Goal: Find specific fact: Find specific fact

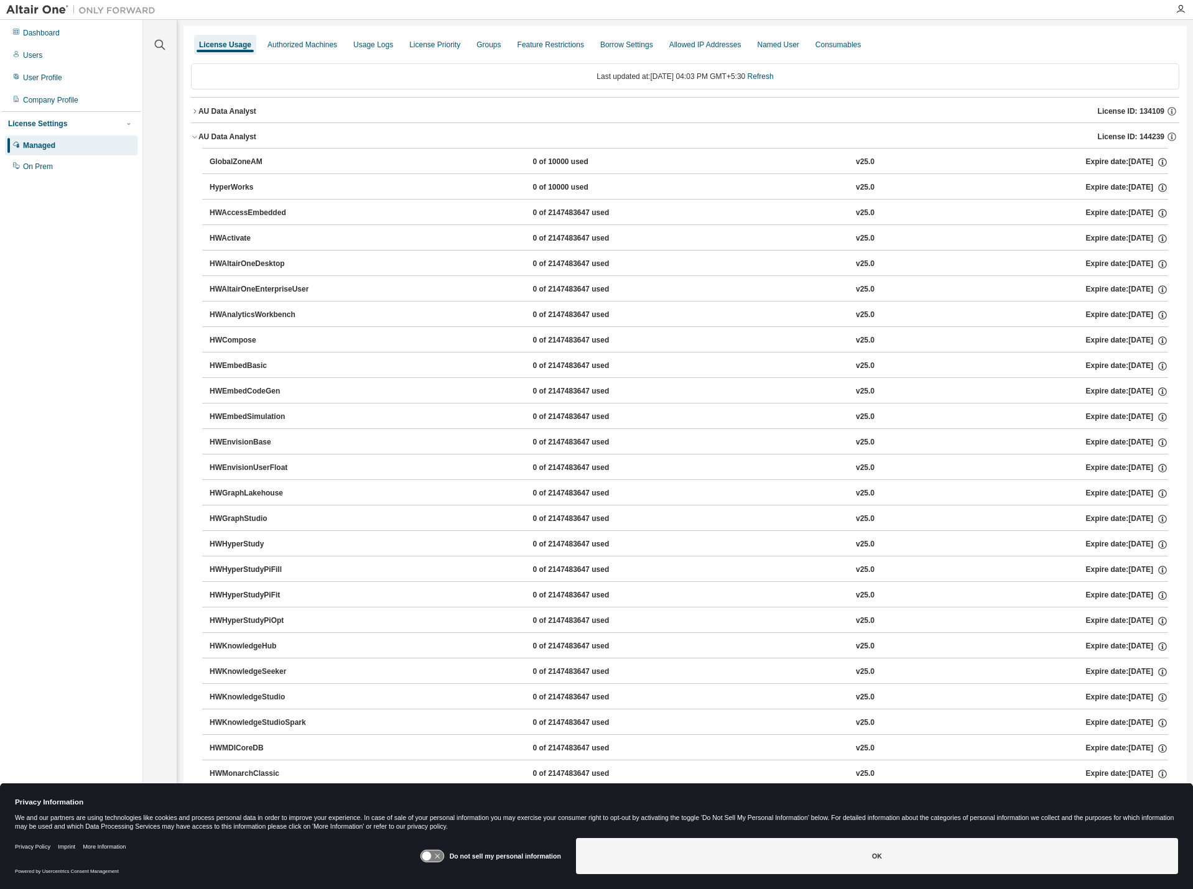
drag, startPoint x: 1090, startPoint y: 135, endPoint x: 1127, endPoint y: 139, distance: 37.6
click at [1127, 139] on div "AU Data Analyst License ID: 144239" at bounding box center [688, 136] width 981 height 11
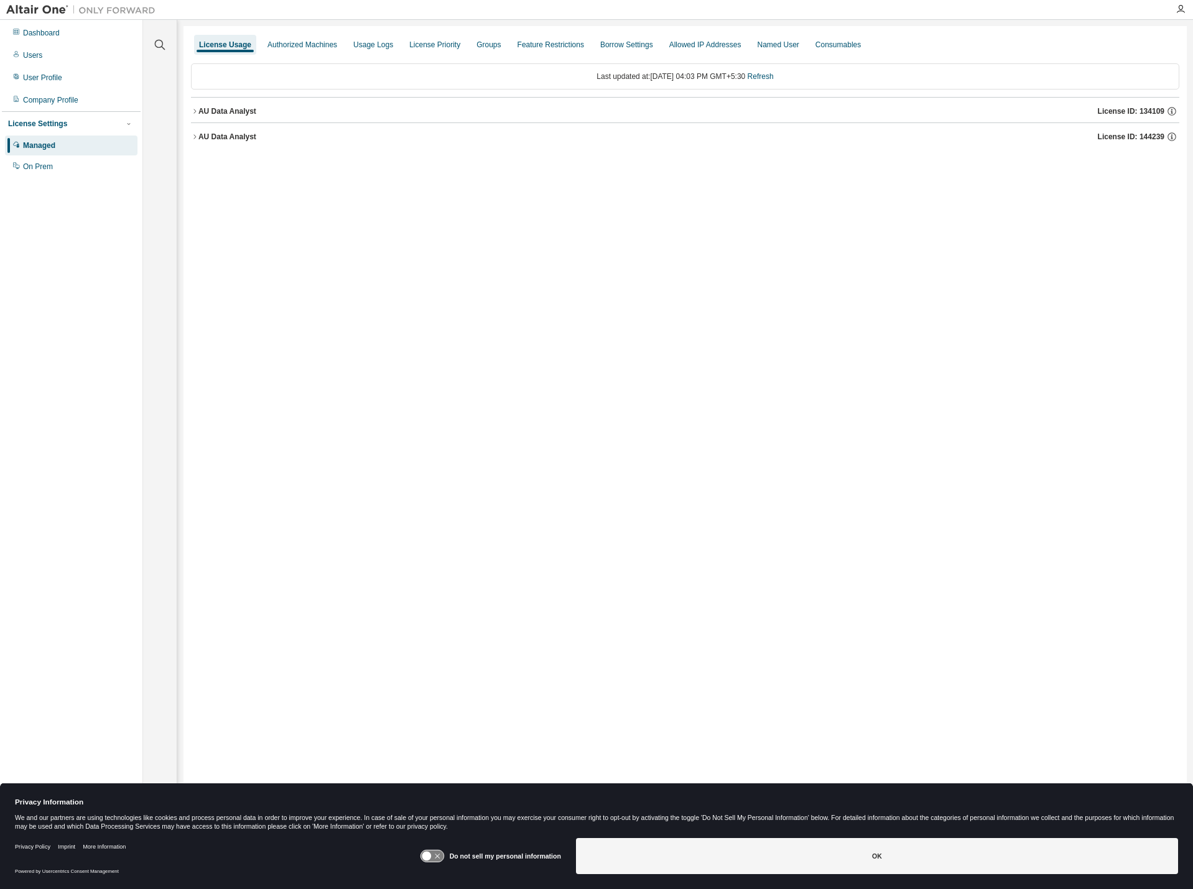
drag, startPoint x: 1095, startPoint y: 136, endPoint x: 1142, endPoint y: 138, distance: 47.3
click at [1142, 138] on div "AU Data Analyst License ID: 144239" at bounding box center [688, 136] width 981 height 11
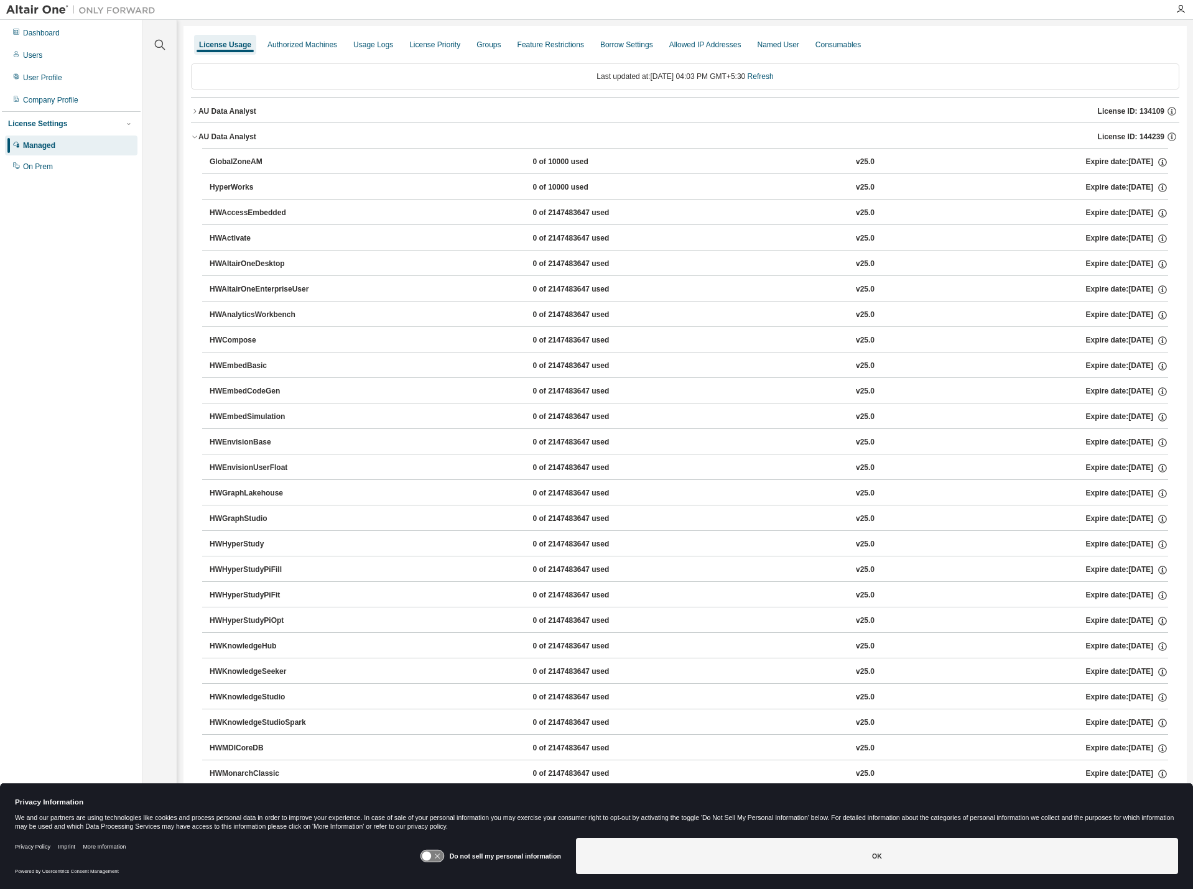
click at [1134, 136] on span "License ID: 144239" at bounding box center [1131, 137] width 67 height 10
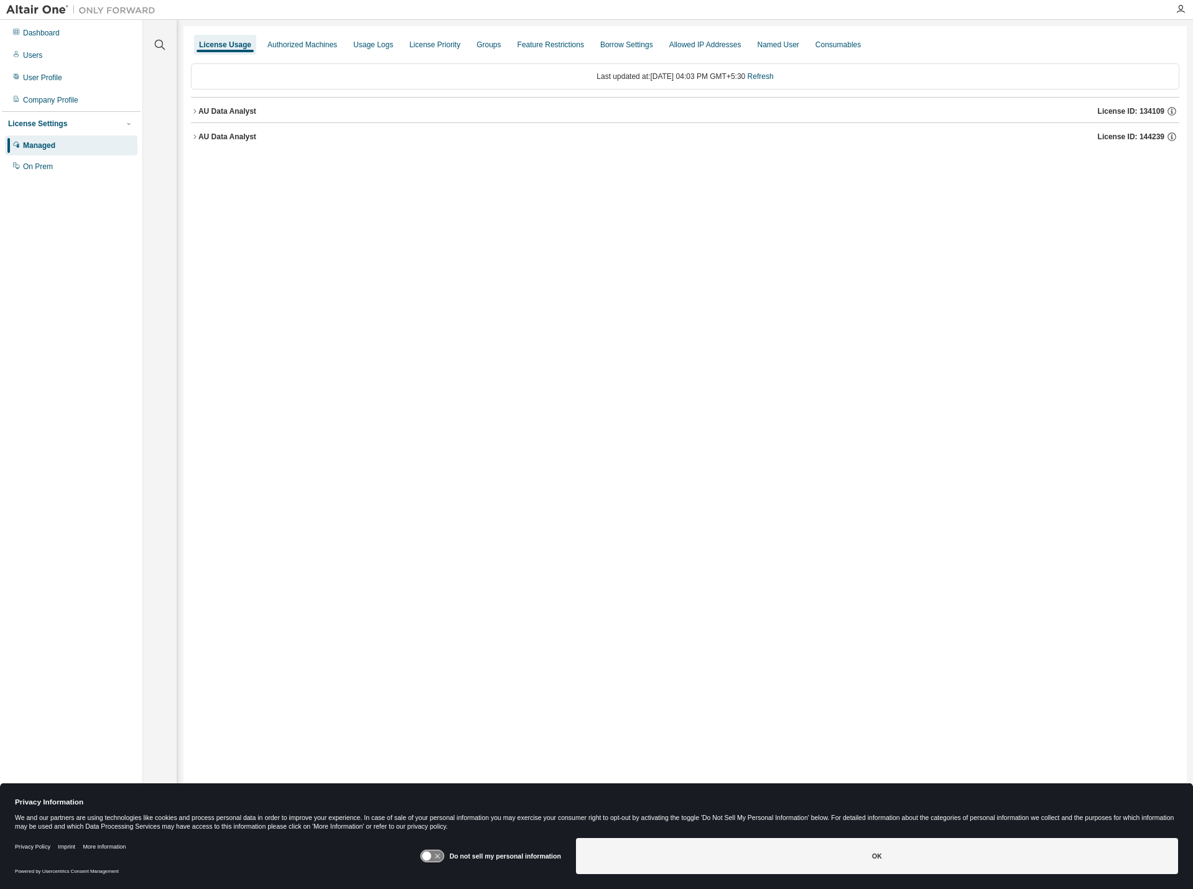
click at [1134, 136] on span "License ID: 144239" at bounding box center [1131, 137] width 67 height 10
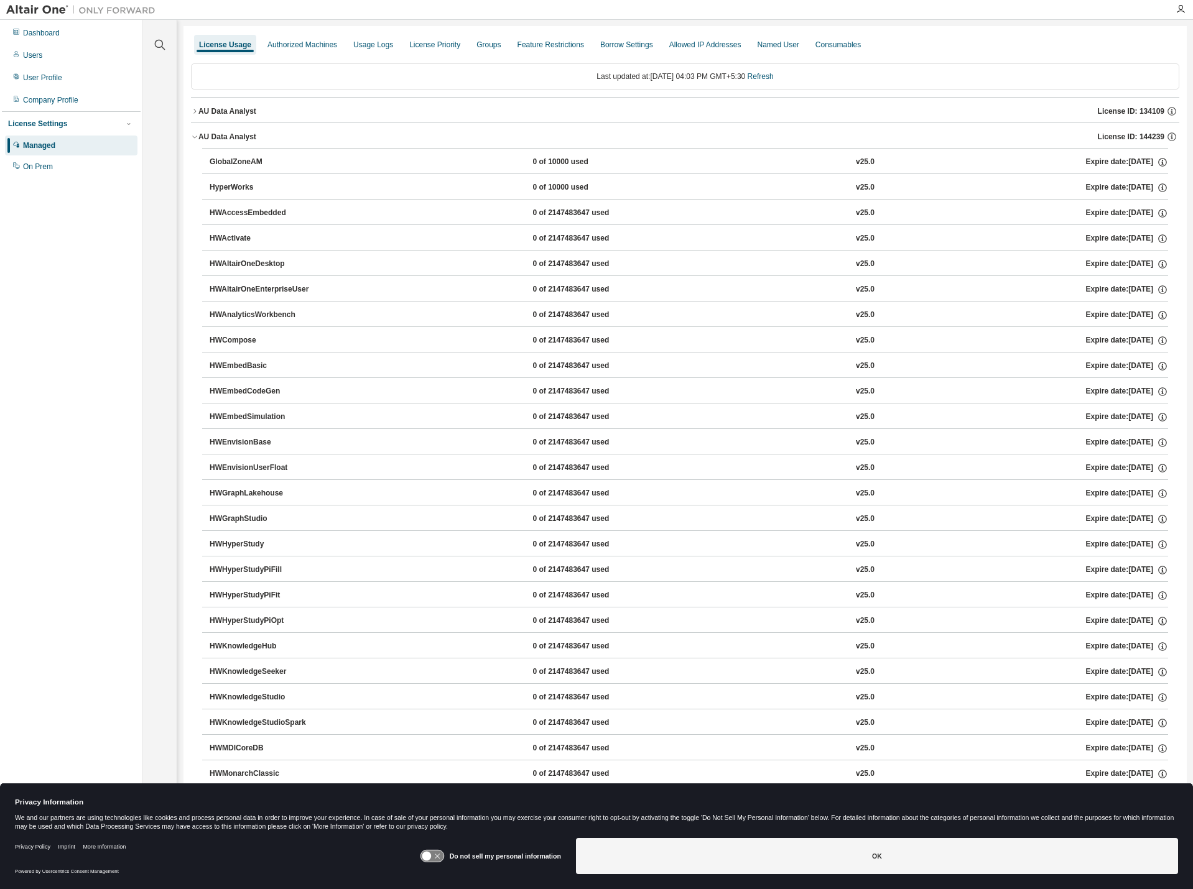
drag, startPoint x: 1123, startPoint y: 136, endPoint x: 1087, endPoint y: 137, distance: 36.1
click at [1087, 137] on div "AU Data Analyst License ID: 144239" at bounding box center [688, 136] width 981 height 11
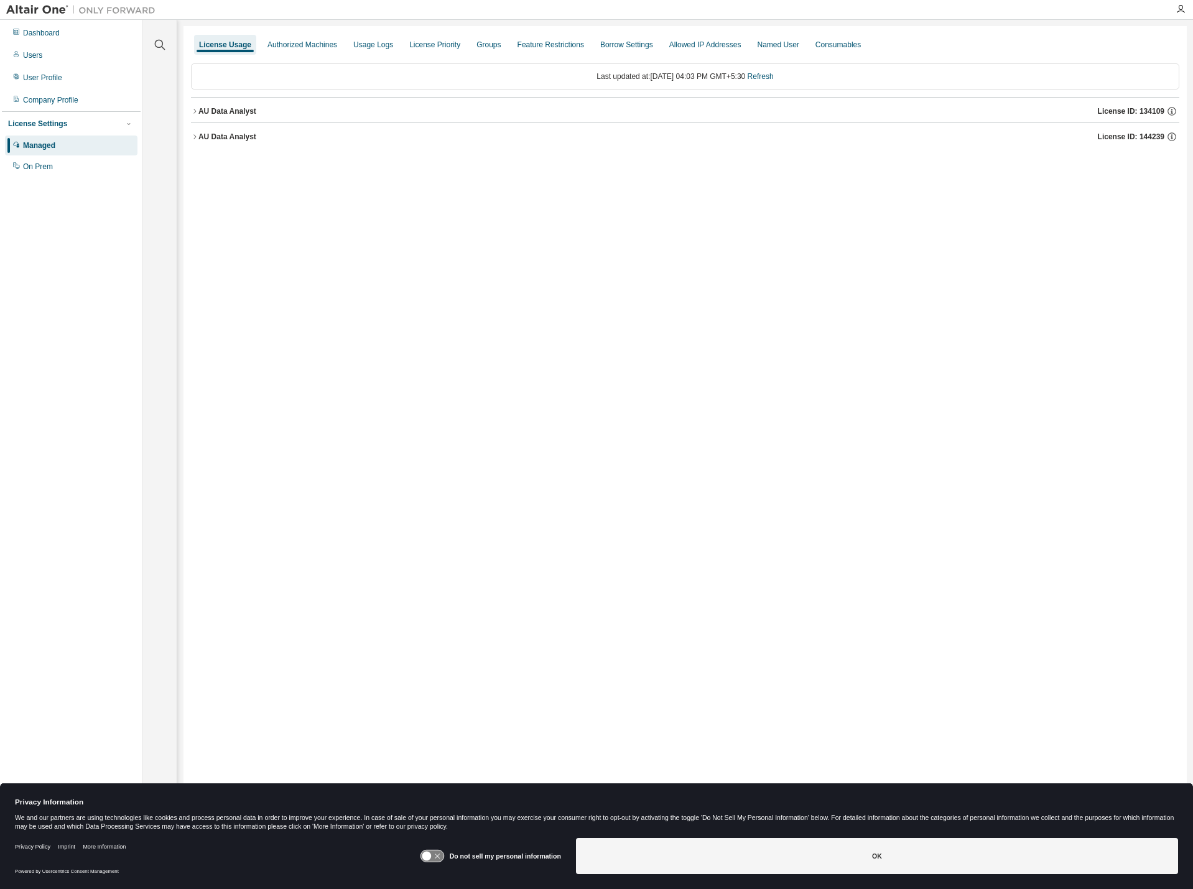
drag, startPoint x: 1091, startPoint y: 137, endPoint x: 1138, endPoint y: 139, distance: 47.3
click at [1138, 139] on div "AU Data Analyst License ID: 144239" at bounding box center [688, 136] width 981 height 11
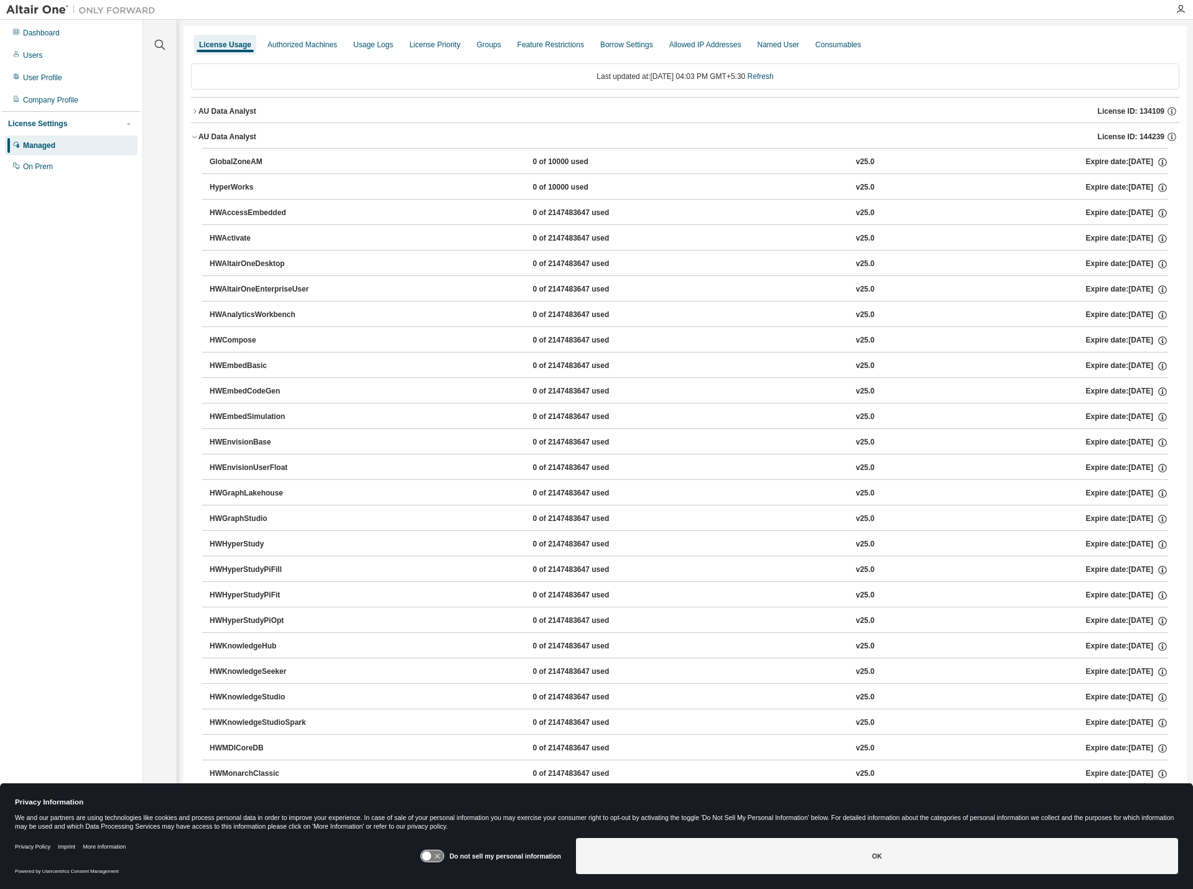
click at [1123, 139] on span "License ID: 144239" at bounding box center [1131, 137] width 67 height 10
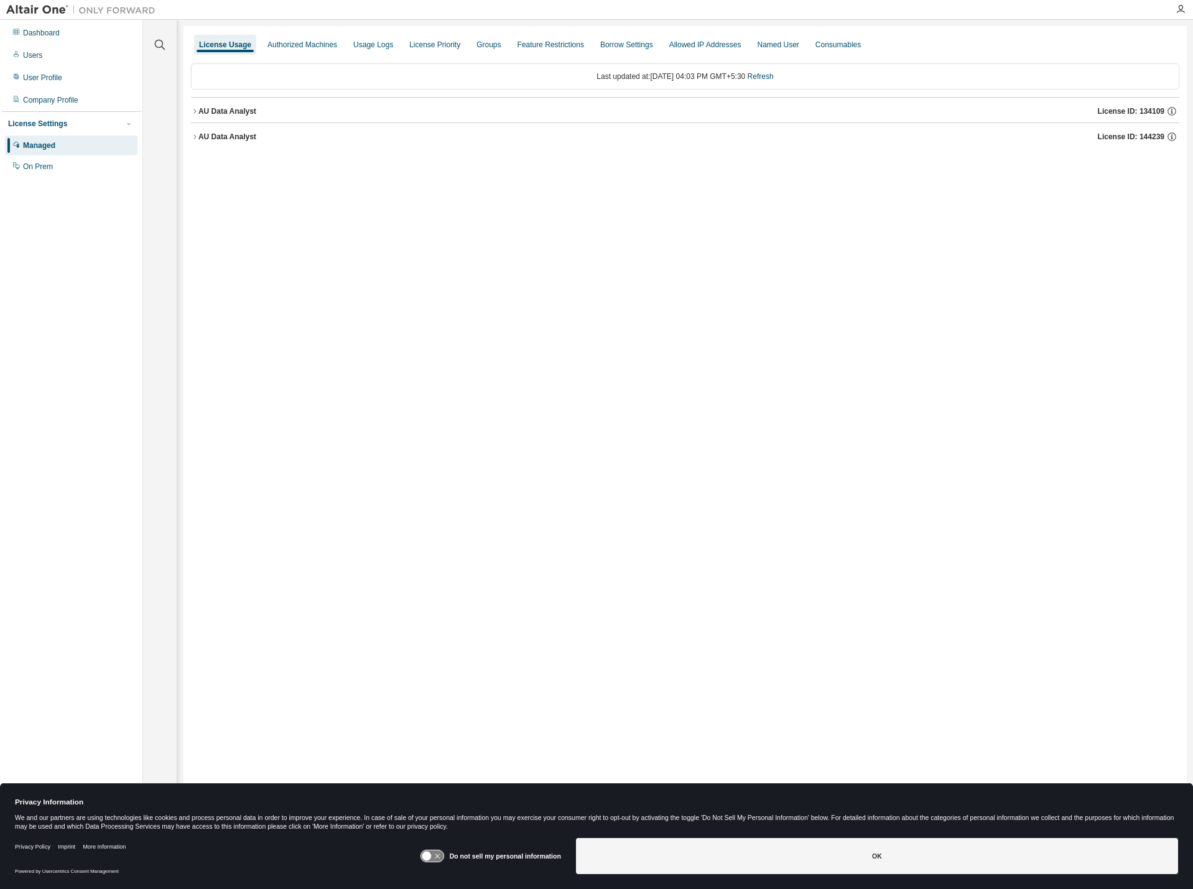
click at [1123, 139] on span "License ID: 144239" at bounding box center [1131, 137] width 67 height 10
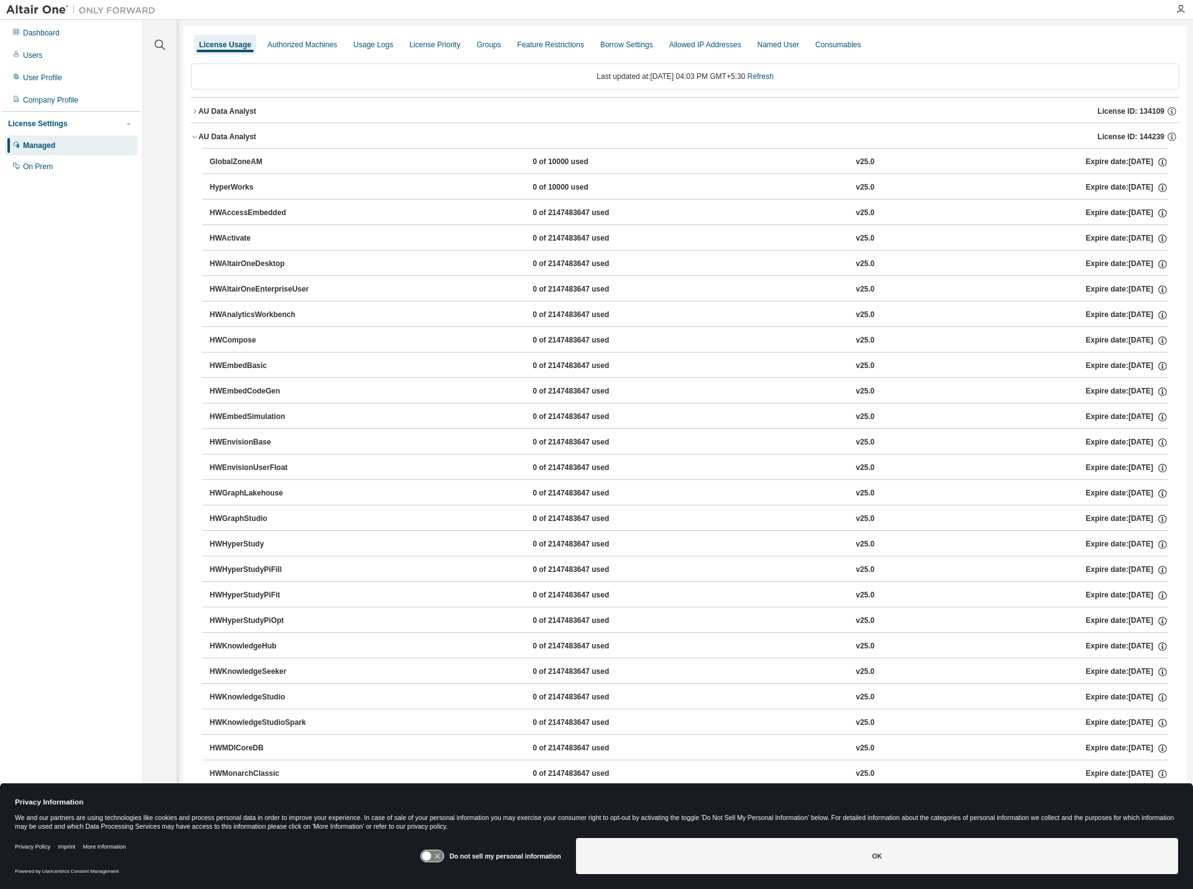
click at [1123, 139] on span "License ID: 144239" at bounding box center [1131, 137] width 67 height 10
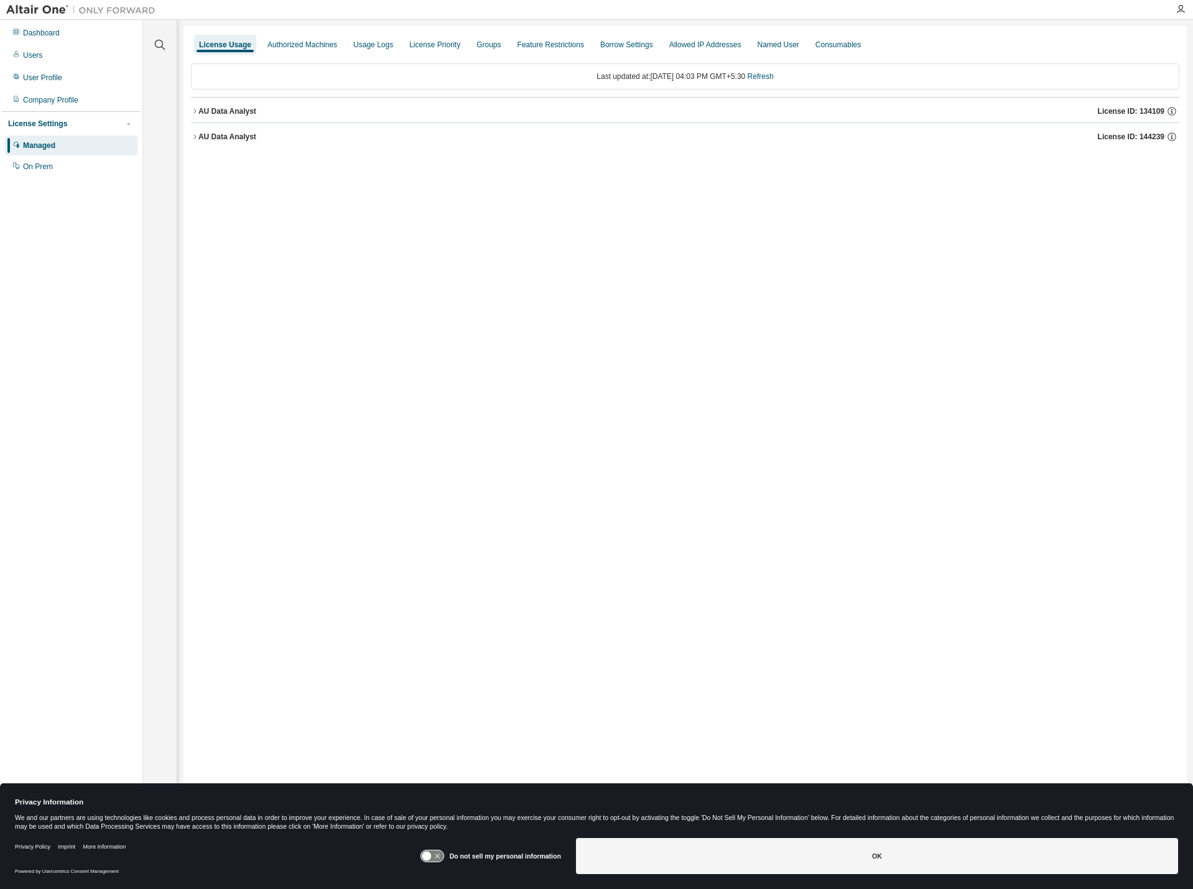
click at [1123, 139] on span "License ID: 144239" at bounding box center [1131, 137] width 67 height 10
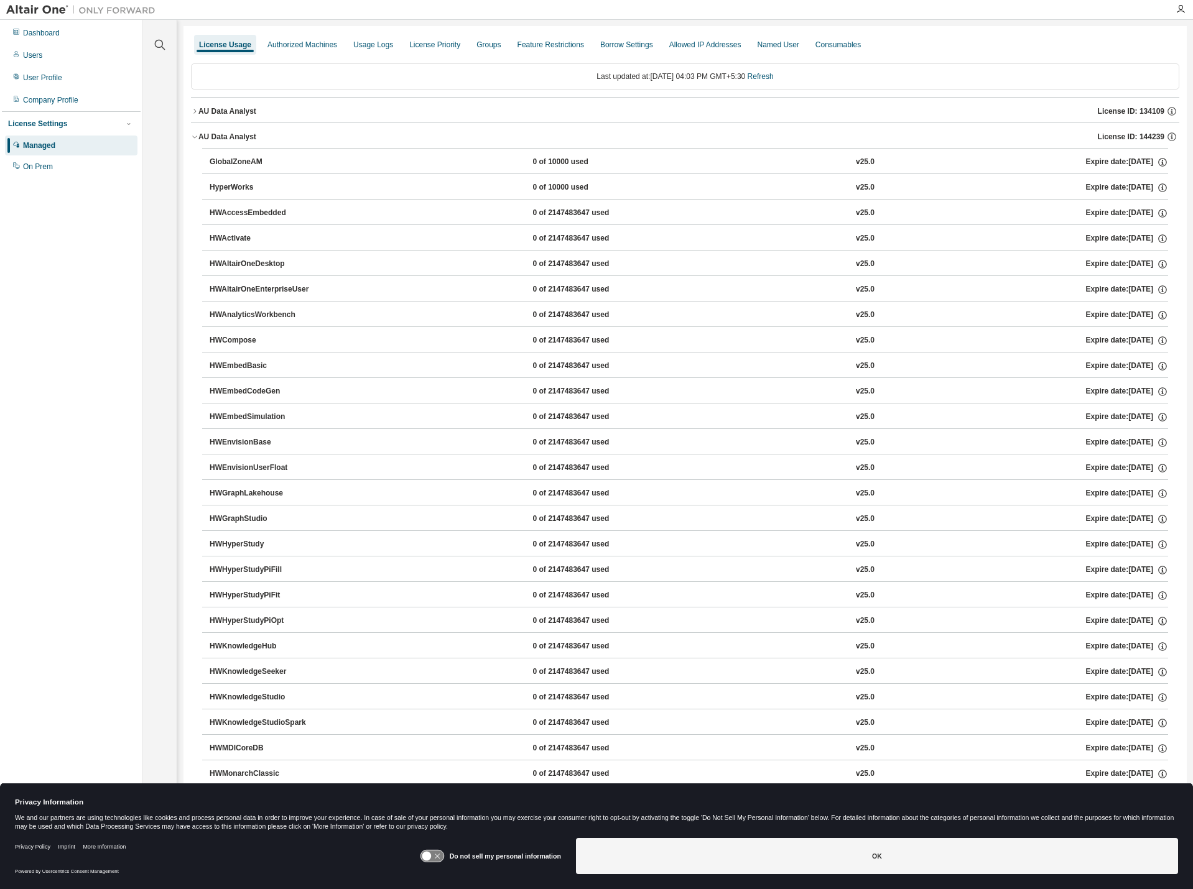
drag, startPoint x: 1123, startPoint y: 138, endPoint x: 1096, endPoint y: 137, distance: 27.4
click at [1098, 137] on span "License ID: 144239" at bounding box center [1131, 137] width 67 height 10
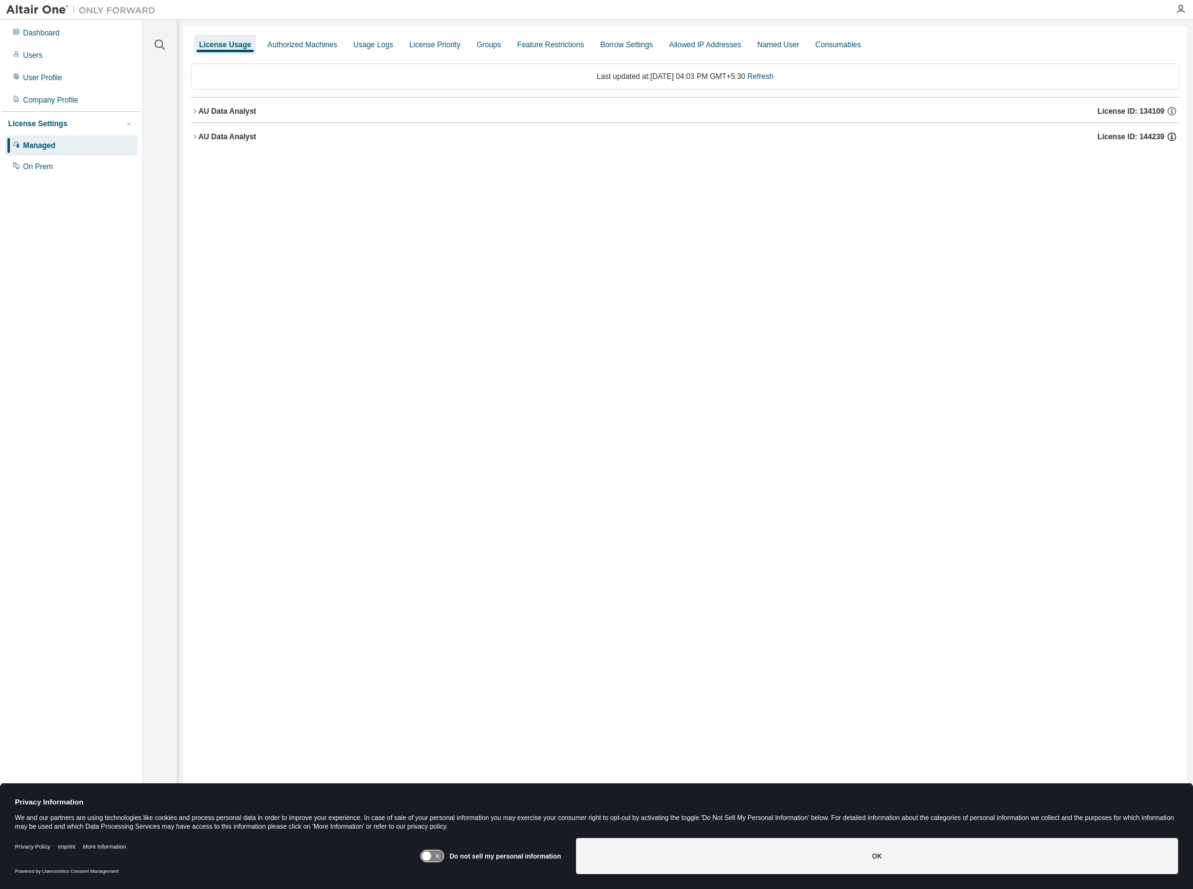
click at [1171, 136] on icon "button" at bounding box center [1171, 136] width 11 height 11
drag, startPoint x: 1042, startPoint y: 162, endPoint x: 980, endPoint y: 163, distance: 62.2
click at [980, 163] on div "License ID: 144239 UUID: 663CA646-F46C-11EF-B382-31EED40FECD517 Start Date: [DA…" at bounding box center [1070, 198] width 213 height 99
copy p "License ID: 144239"
